Goal: Task Accomplishment & Management: Complete application form

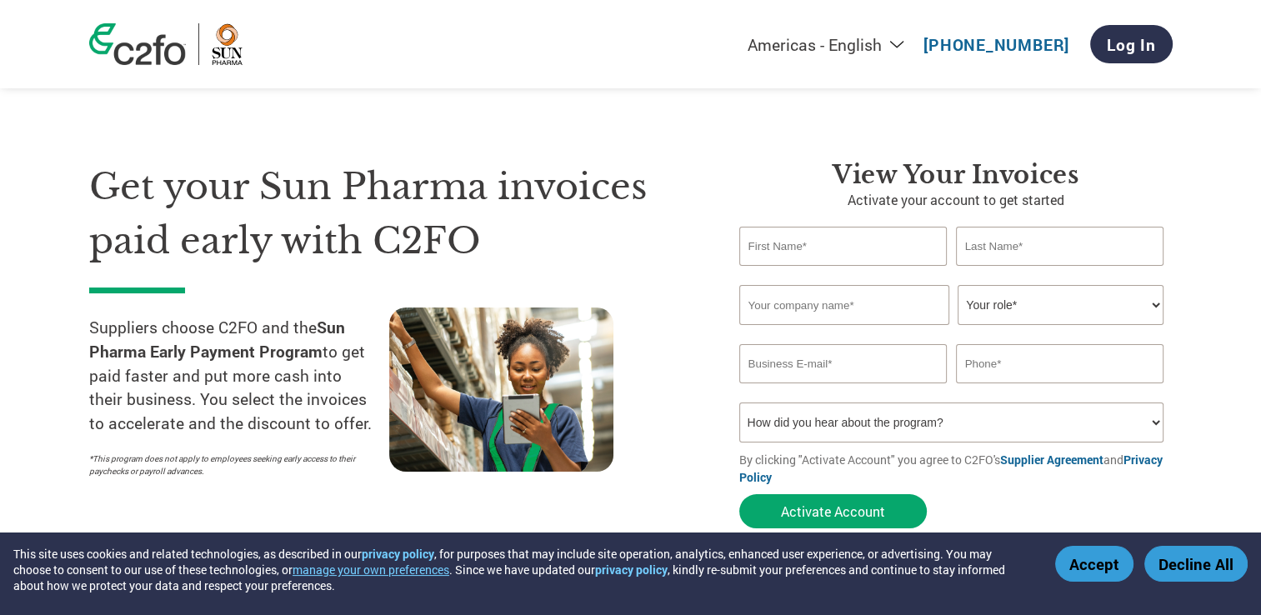
click at [790, 246] on input "text" at bounding box center [844, 246] width 208 height 39
type input "Rajeev"
type input "Ranjan"
click at [877, 308] on input "text" at bounding box center [845, 305] width 210 height 40
type input "Accel IT Services"
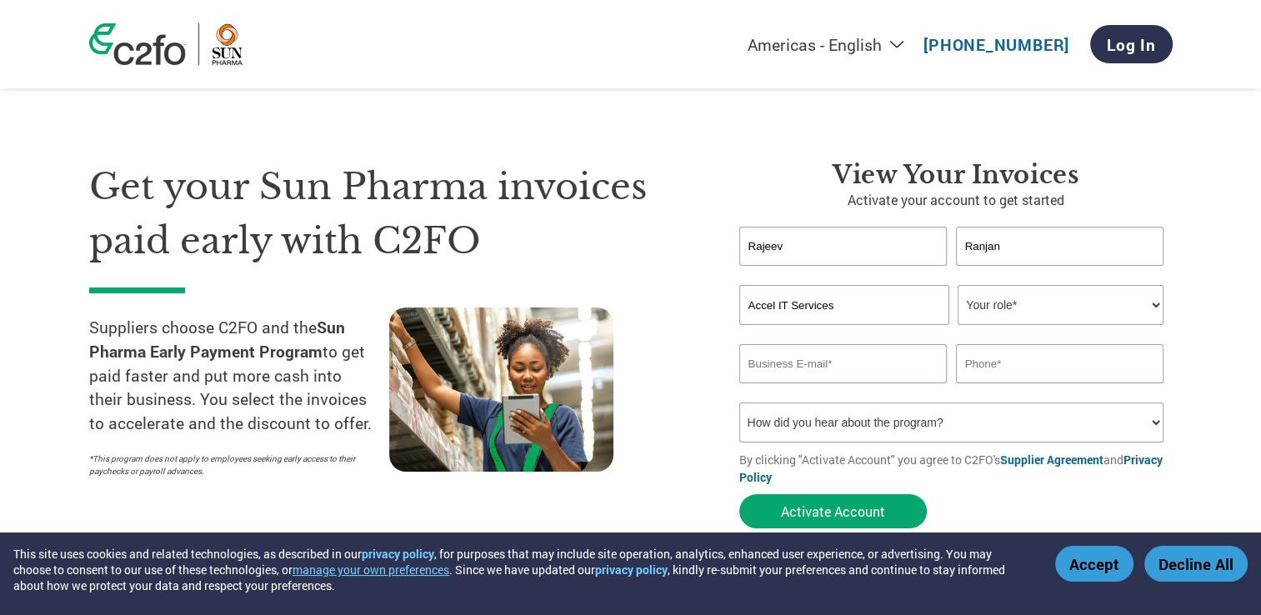
click at [1086, 316] on select "Your role* CFO Controller Credit Manager Finance Director Treasurer CEO Preside…" at bounding box center [1061, 305] width 206 height 40
select select "OTHER"
click at [958, 285] on select "Your role* CFO Controller Credit Manager Finance Director Treasurer CEO Preside…" at bounding box center [1061, 305] width 206 height 40
click at [804, 370] on input "email" at bounding box center [844, 363] width 208 height 39
type input "rajeevranjan.r@accelits.com"
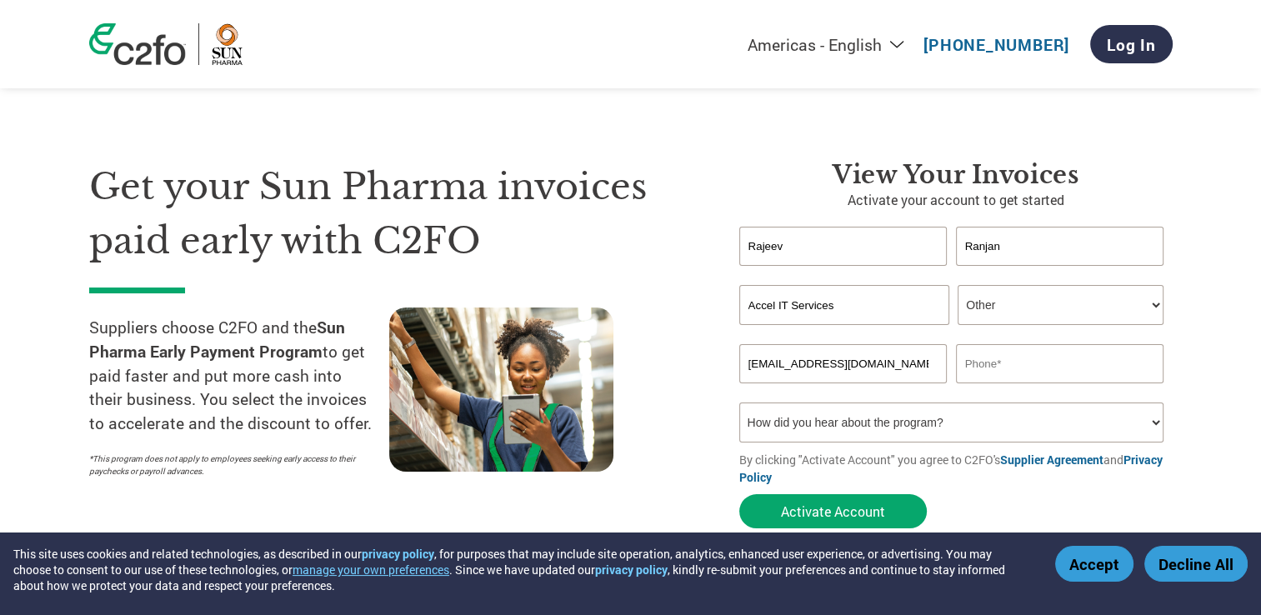
click at [1040, 364] on input "text" at bounding box center [1060, 363] width 208 height 39
type input "9891884890"
click at [795, 424] on select "How did you hear about the program? Received a letter Email Social Media Online…" at bounding box center [952, 423] width 425 height 40
select select "Email"
click at [740, 403] on select "How did you hear about the program? Received a letter Email Social Media Online…" at bounding box center [952, 423] width 425 height 40
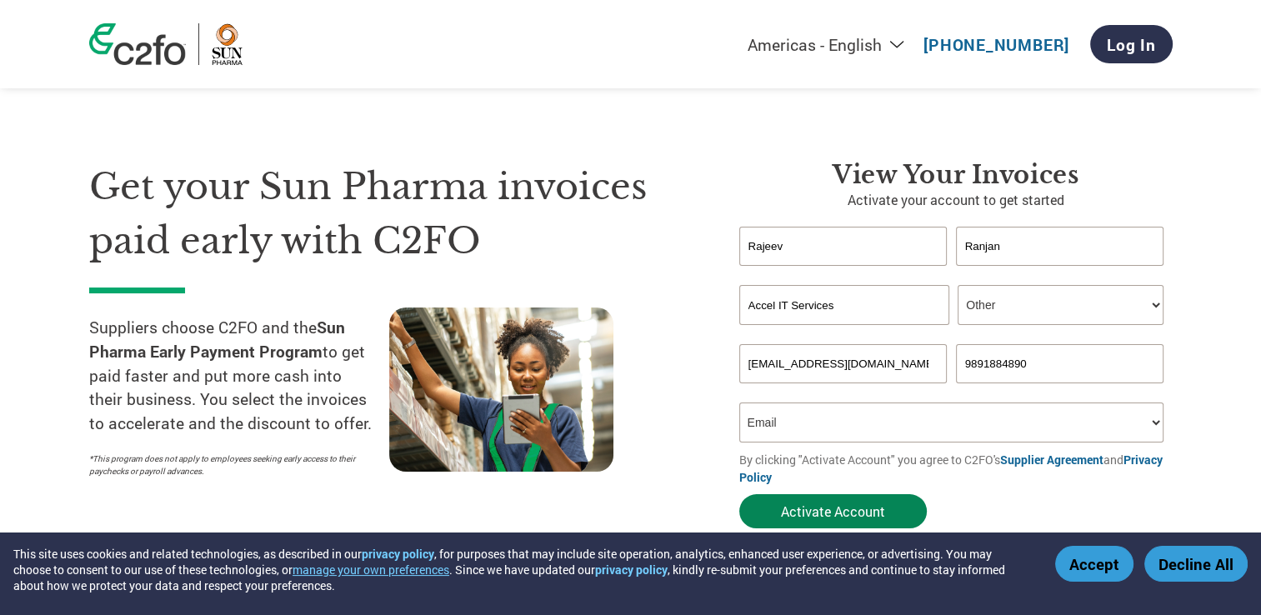
click at [828, 512] on button "Activate Account" at bounding box center [834, 511] width 188 height 34
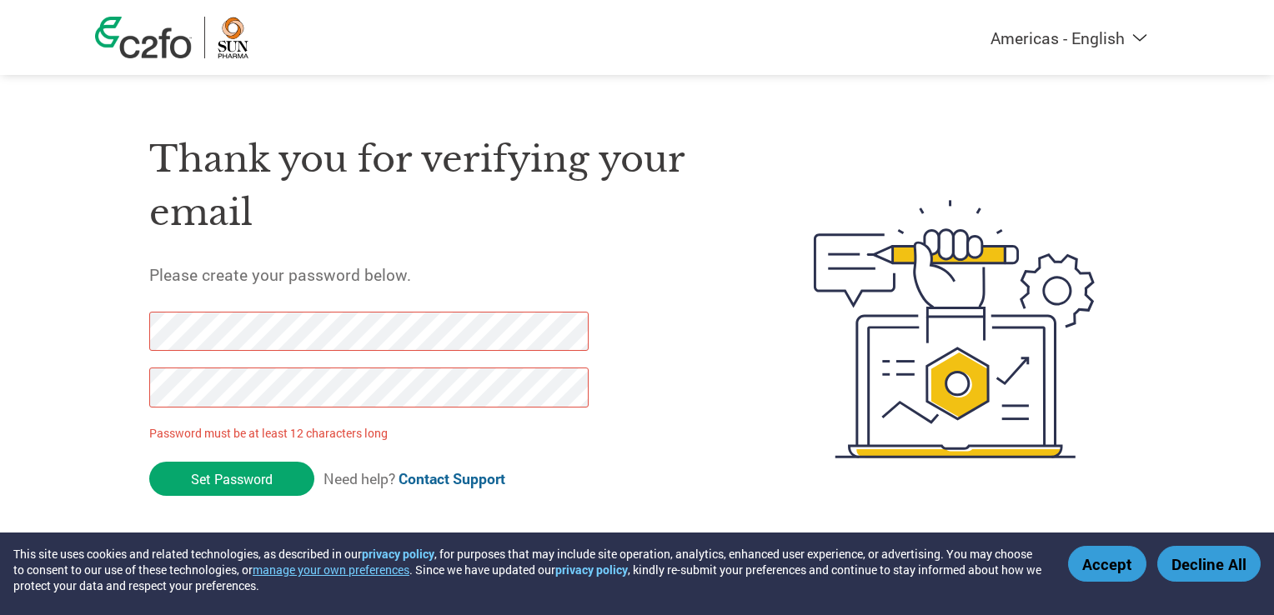
drag, startPoint x: 247, startPoint y: 475, endPoint x: 147, endPoint y: 334, distance: 172.8
click at [147, 334] on div "Thank you for verifying your email Please create your password below. Password …" at bounding box center [637, 329] width 1084 height 442
click at [148, 332] on div "Thank you for verifying your email Please create your password below. Password …" at bounding box center [637, 329] width 1084 height 442
click at [144, 386] on div "Thank you for verifying your email Please create your password below. Password …" at bounding box center [637, 329] width 1084 height 442
click at [214, 479] on input "Set Password" at bounding box center [231, 479] width 165 height 34
